Goal: Task Accomplishment & Management: Use online tool/utility

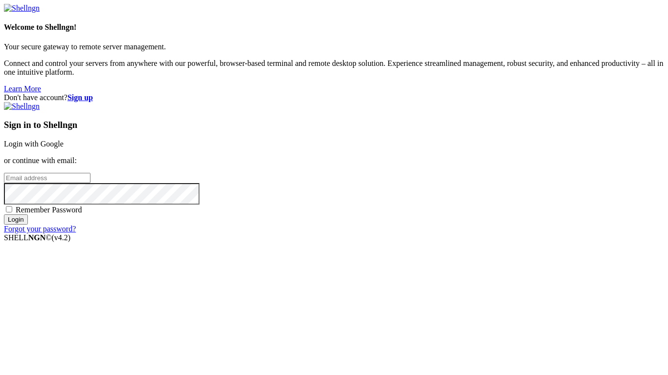
click at [90, 182] on input "email" at bounding box center [47, 178] width 87 height 10
type input "[EMAIL_ADDRESS][DOMAIN_NAME]"
click at [82, 214] on span "Remember Password" at bounding box center [49, 210] width 66 height 8
click at [12, 213] on input "Remember Password" at bounding box center [9, 209] width 6 height 6
checkbox input "true"
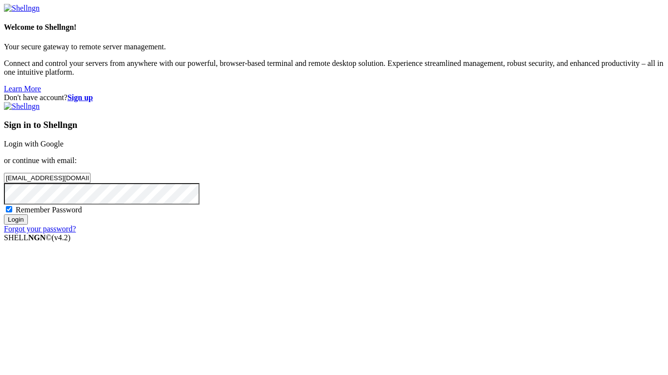
click at [28, 225] on input "Login" at bounding box center [16, 220] width 24 height 10
click at [322, 194] on div "Don't have account? Sign up Sign in to Shellngn Login with Google or continue w…" at bounding box center [334, 167] width 660 height 149
click at [4, 223] on input "Login" at bounding box center [16, 228] width 24 height 10
click at [650, 93] on div "Don't have account? Sign up Sign in to Shellngn Login with Google or continue w…" at bounding box center [334, 167] width 660 height 149
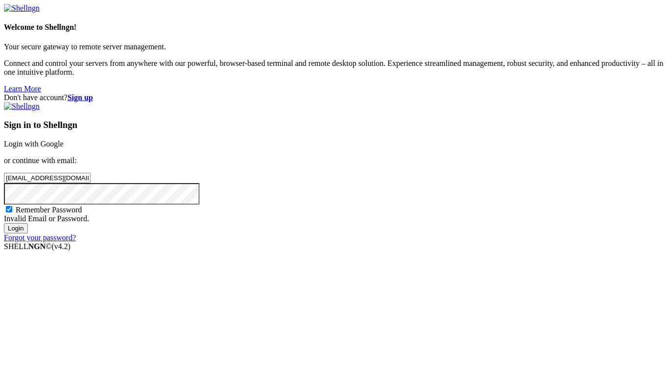
click at [648, 93] on div "Don't have account? Sign up Sign in to Shellngn Login with Google or continue w…" at bounding box center [334, 167] width 660 height 149
click at [93, 93] on strong "Sign up" at bounding box center [79, 97] width 25 height 8
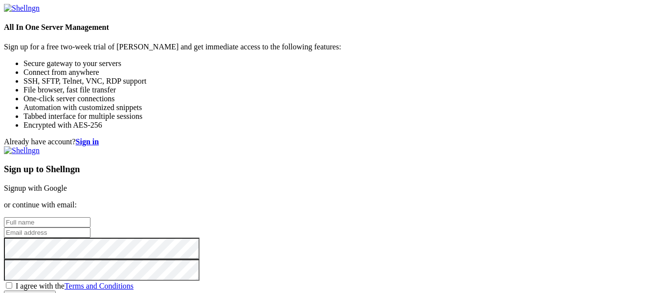
click at [90, 217] on input "text" at bounding box center [47, 222] width 87 height 10
type input "the"
click at [90, 227] on input "email" at bounding box center [47, 232] width 87 height 10
paste input "[EMAIL_ADDRESS][DOMAIN_NAME]"
type input "[EMAIL_ADDRESS][DOMAIN_NAME]"
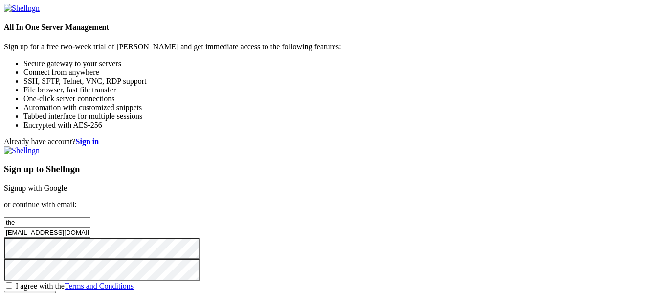
click at [4, 290] on input "Create account" at bounding box center [30, 295] width 52 height 10
click at [133, 282] on span "I agree with the Terms and Conditions" at bounding box center [75, 286] width 118 height 8
click at [12, 282] on input "I agree with the Terms and Conditions" at bounding box center [9, 285] width 6 height 6
checkbox input "true"
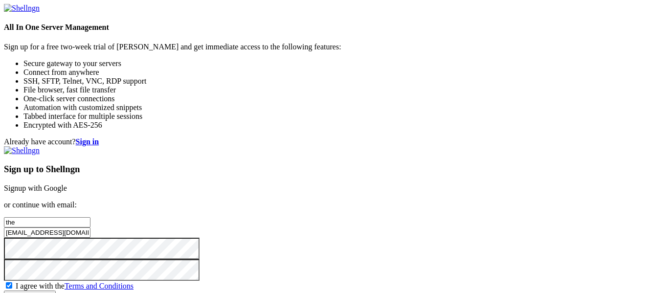
scroll to position [80, 0]
click at [56, 290] on input "Create account" at bounding box center [30, 295] width 52 height 10
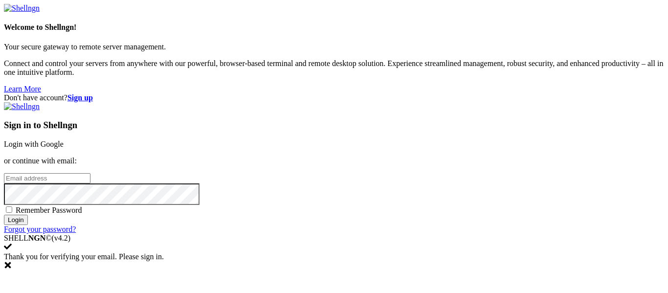
click at [90, 173] on input "email" at bounding box center [47, 178] width 87 height 10
paste input "[EMAIL_ADDRESS][DOMAIN_NAME]"
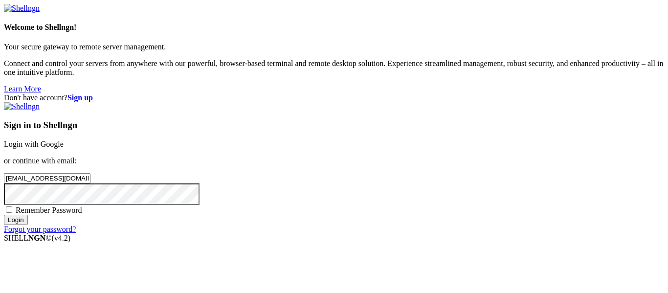
type input "[EMAIL_ADDRESS][DOMAIN_NAME]"
click at [4, 215] on input "Login" at bounding box center [16, 220] width 24 height 10
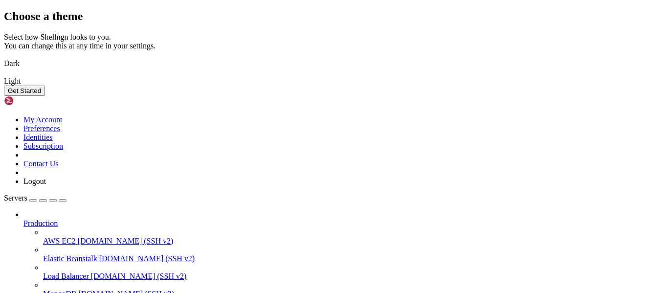
click at [4, 57] on img at bounding box center [4, 57] width 0 height 0
click at [45, 96] on button "Get Started" at bounding box center [24, 91] width 41 height 10
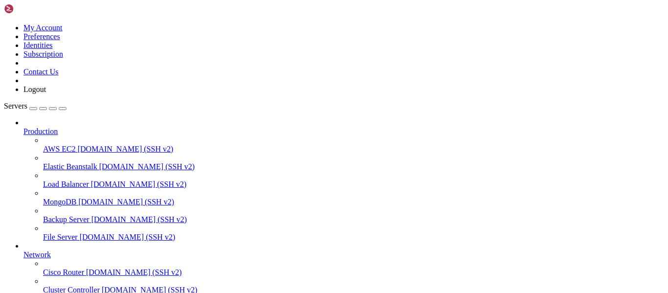
click at [84, 198] on span "demo.shellngn.com (SSH v2)" at bounding box center [126, 202] width 96 height 8
click at [86, 145] on span "demo.shellngn.com (SSH v2)" at bounding box center [126, 149] width 96 height 8
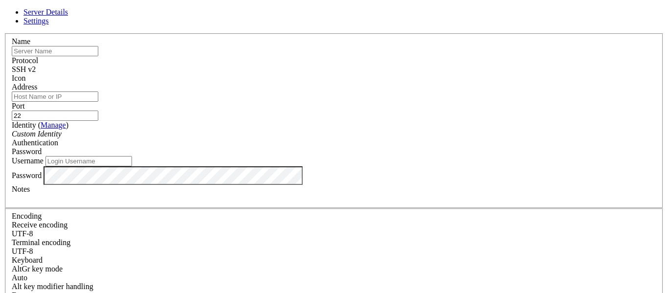
click at [12, 83] on span at bounding box center [12, 83] width 0 height 0
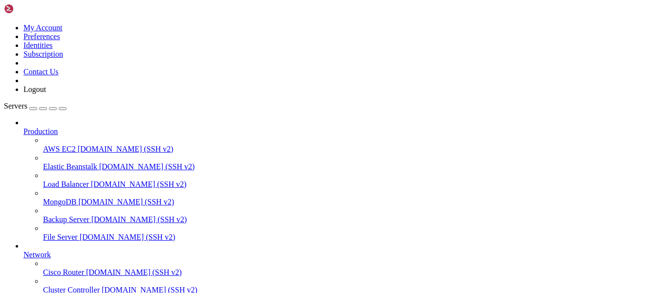
click at [86, 162] on span "Elastic Beanstalk" at bounding box center [70, 166] width 54 height 8
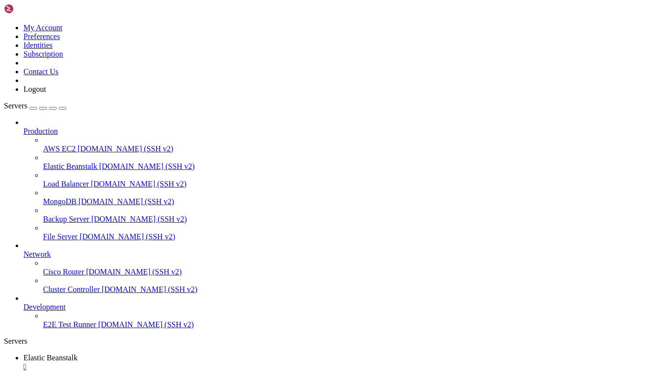
click at [86, 274] on span "demo.shellngn.com (SSH v2)" at bounding box center [134, 272] width 96 height 8
click at [61, 285] on span "Cluster Controller" at bounding box center [71, 289] width 57 height 8
click at [63, 292] on span "E2E Test Runner" at bounding box center [69, 325] width 53 height 8
click at [71, 215] on span "Backup Server" at bounding box center [66, 219] width 46 height 8
